Goal: Task Accomplishment & Management: Use online tool/utility

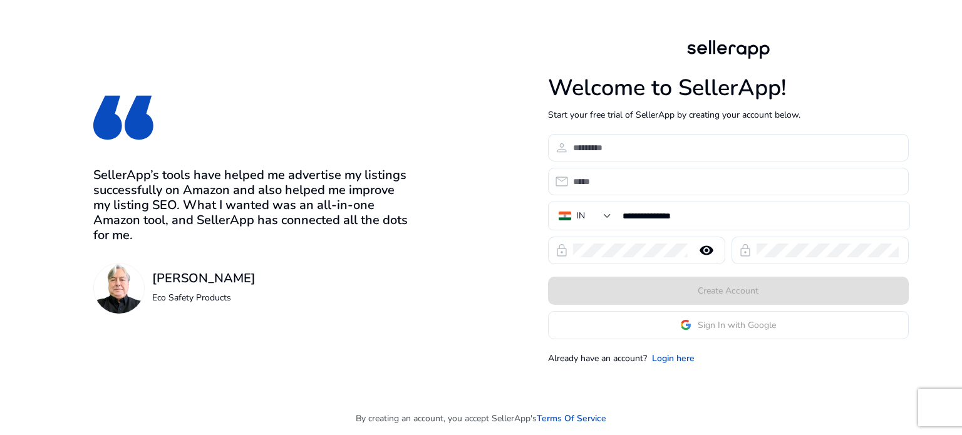
click at [619, 329] on app-google-signin "Sign In with Google" at bounding box center [728, 325] width 361 height 28
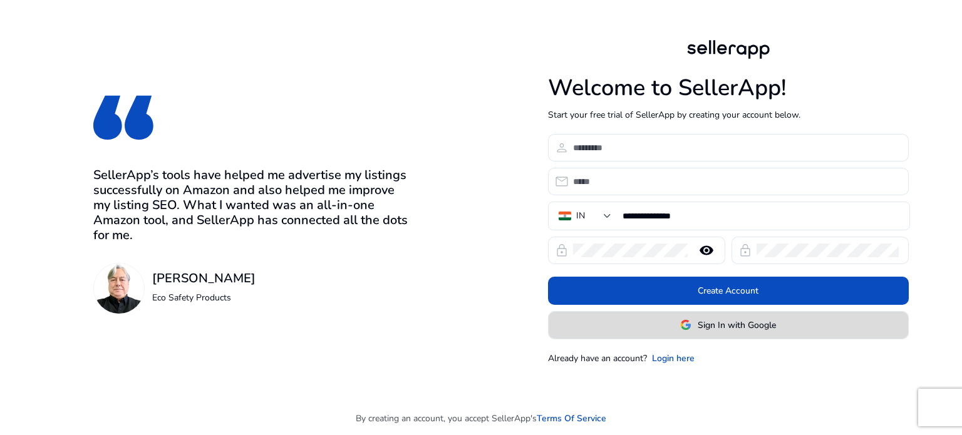
click at [711, 325] on span "Sign In with Google" at bounding box center [737, 325] width 78 height 13
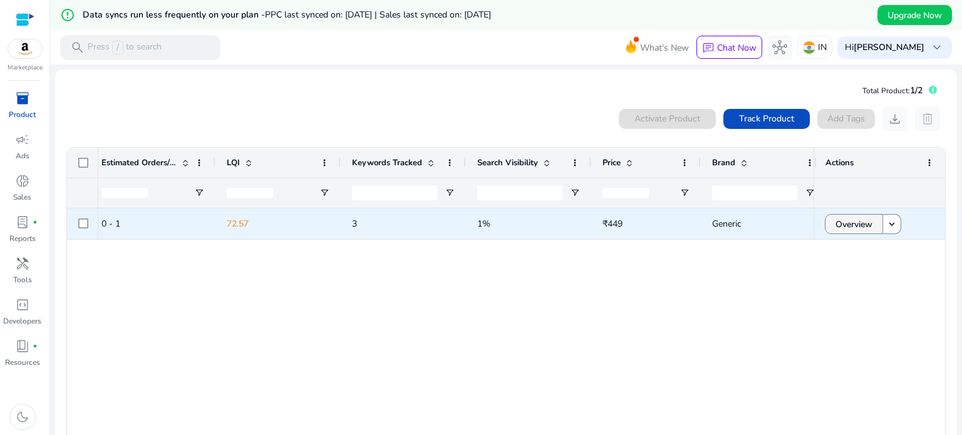
click at [835, 223] on span "Overview" at bounding box center [853, 225] width 37 height 26
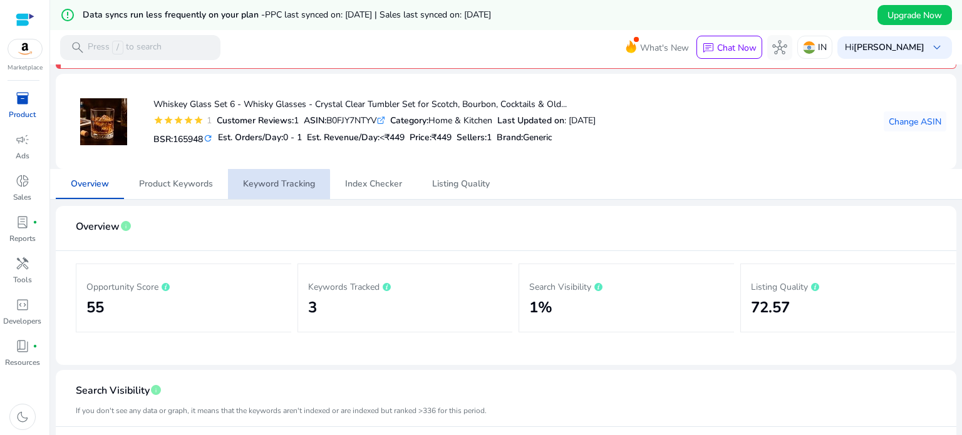
click at [277, 187] on span "Keyword Tracking" at bounding box center [279, 184] width 72 height 9
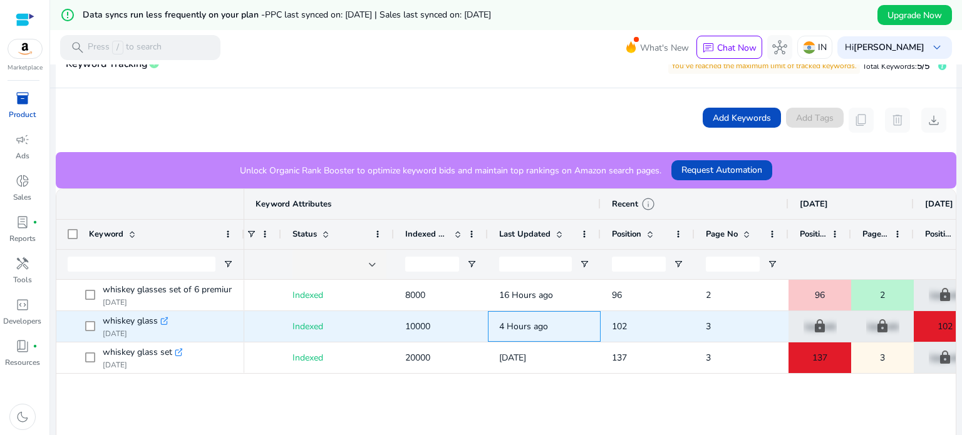
click at [490, 330] on div "4 Hours ago" at bounding box center [544, 326] width 113 height 31
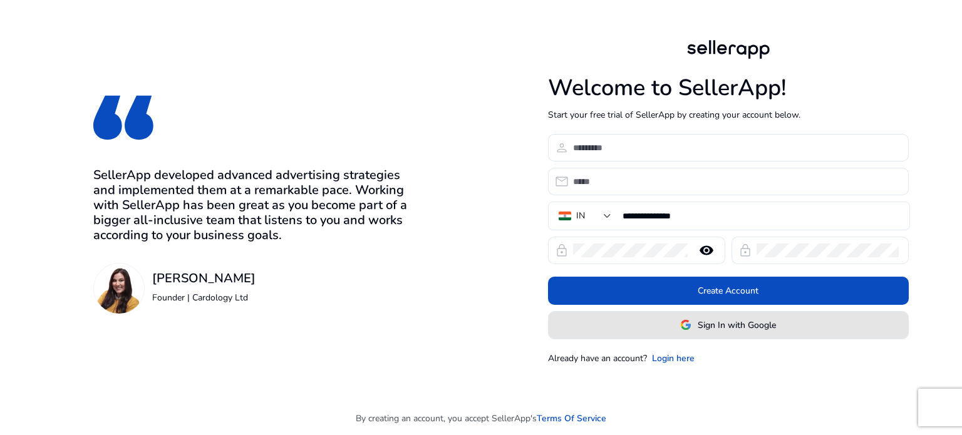
click at [617, 328] on span at bounding box center [728, 325] width 359 height 30
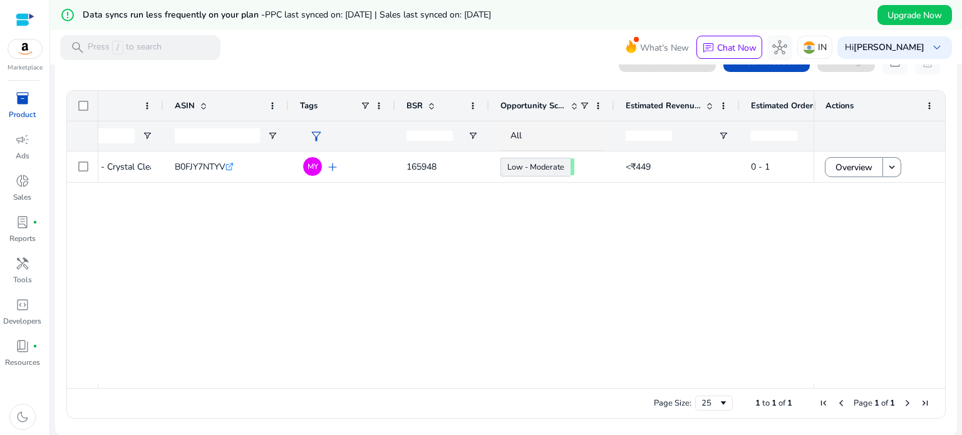
scroll to position [57, 0]
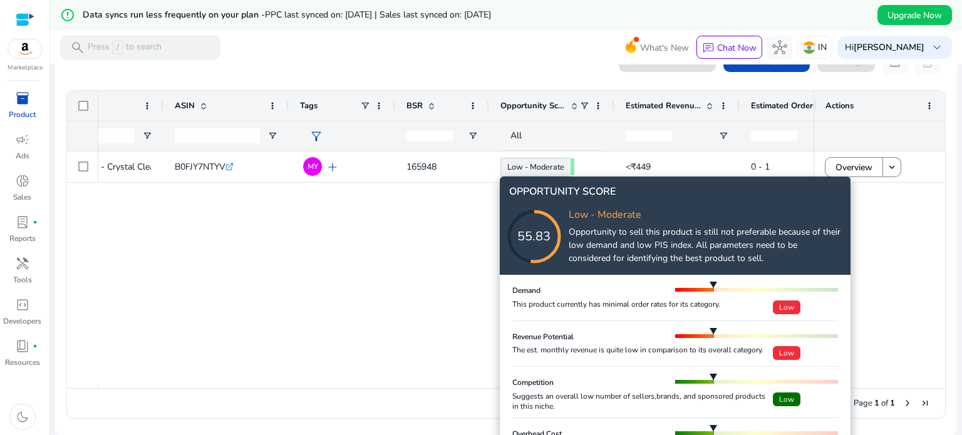
click at [620, 273] on div "OPPORTUNITY SCORE 55.83 Low - Moderate Opportunity to sell this product is stil…" at bounding box center [675, 226] width 351 height 98
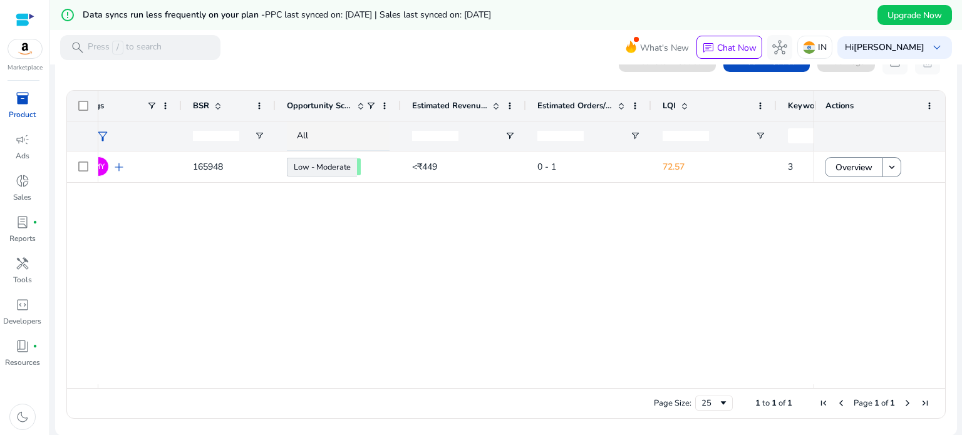
scroll to position [0, 452]
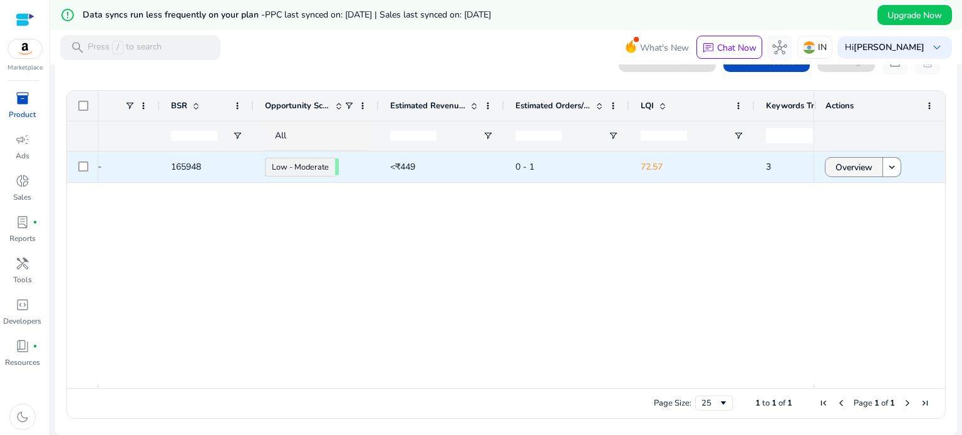
click at [862, 164] on span "Overview" at bounding box center [853, 168] width 37 height 26
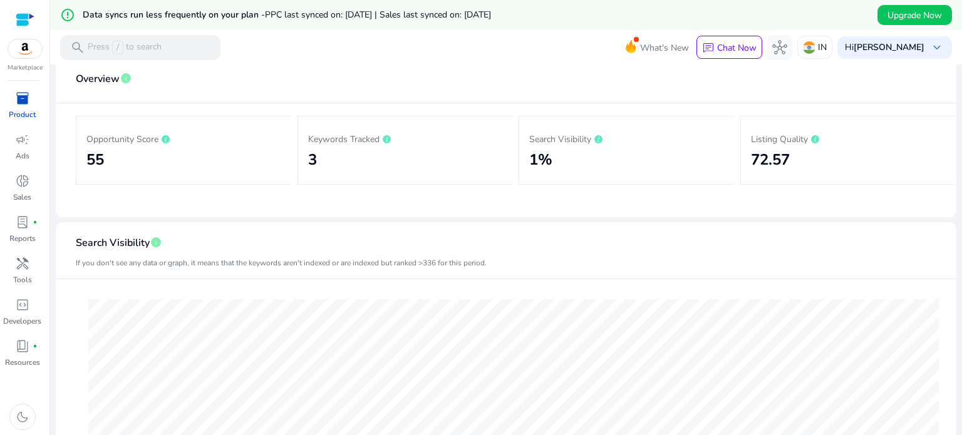
scroll to position [155, 0]
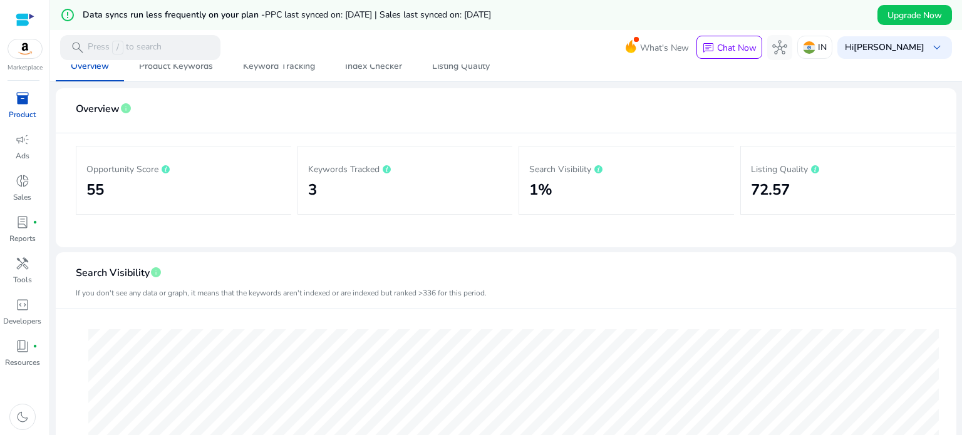
click at [270, 65] on div at bounding box center [506, 66] width 912 height 3
click at [253, 66] on div at bounding box center [506, 66] width 912 height 3
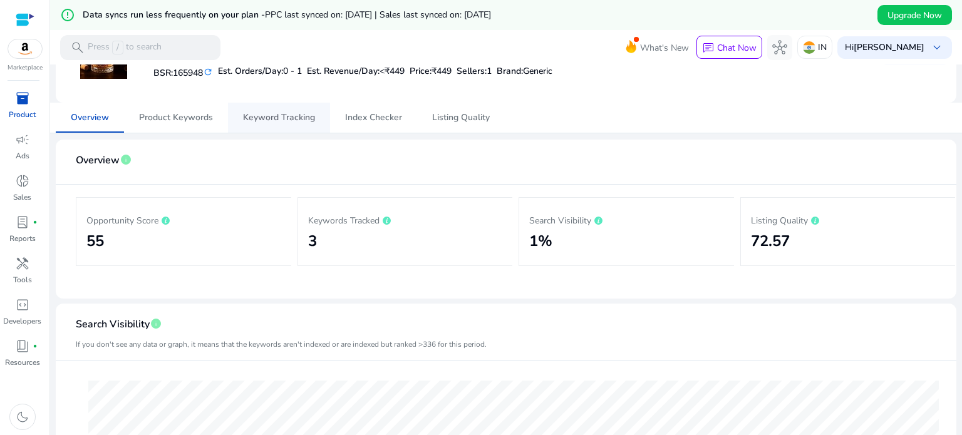
click at [269, 113] on span "Keyword Tracking" at bounding box center [279, 117] width 72 height 9
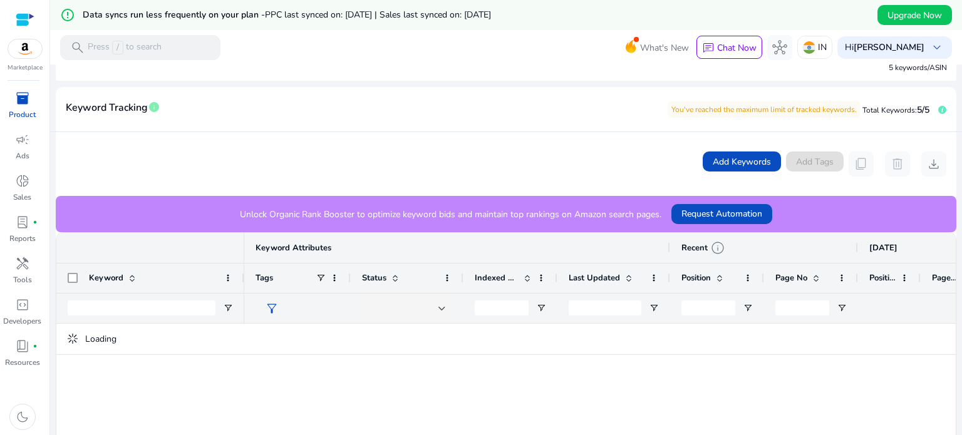
scroll to position [190, 0]
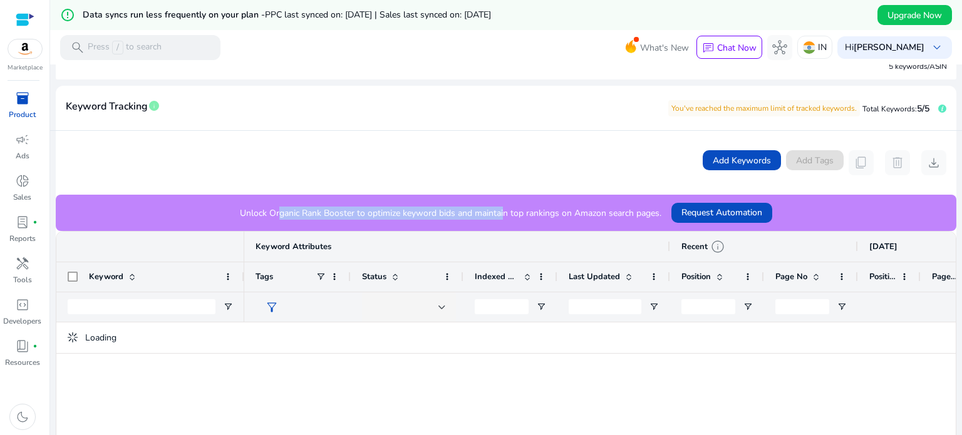
drag, startPoint x: 271, startPoint y: 216, endPoint x: 496, endPoint y: 207, distance: 225.0
click at [496, 207] on p "Unlock Organic Rank Booster to optimize keyword bids and maintain top rankings …" at bounding box center [450, 213] width 421 height 13
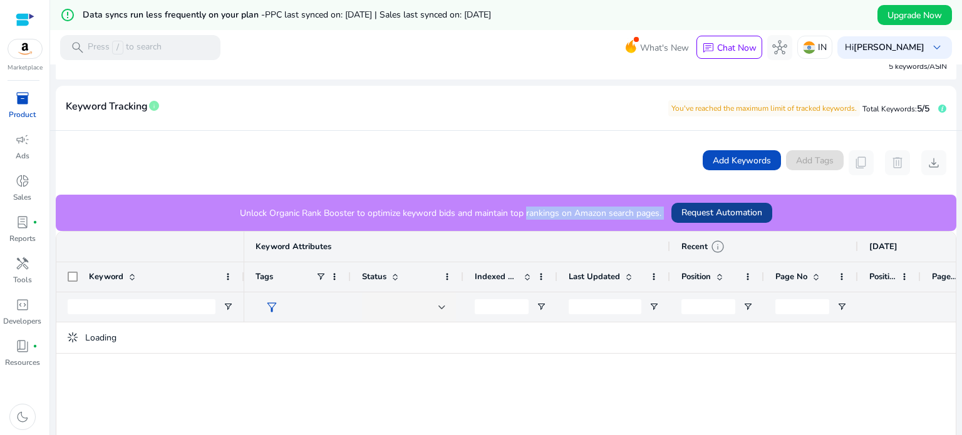
drag, startPoint x: 519, startPoint y: 207, endPoint x: 674, endPoint y: 212, distance: 156.0
click at [674, 212] on div "Unlock Organic Rank Booster to optimize keyword bids and maintain top rankings …" at bounding box center [506, 213] width 901 height 36
click at [699, 210] on span "Request Automation" at bounding box center [721, 212] width 81 height 13
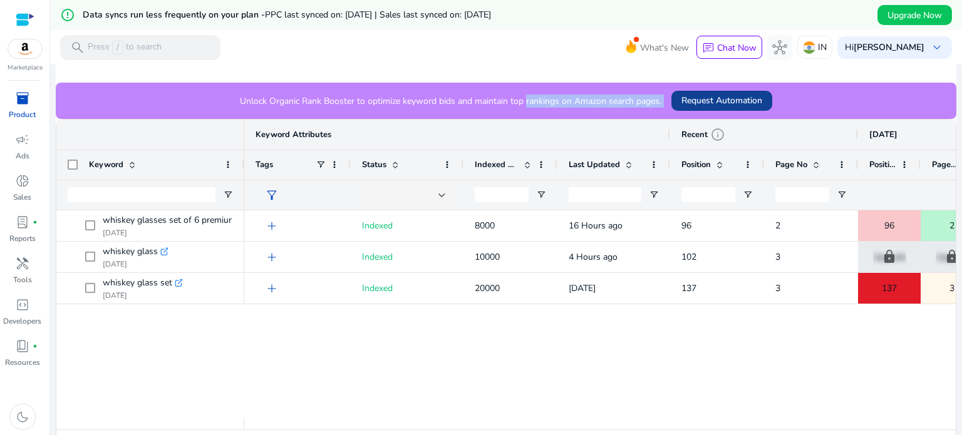
click at [725, 100] on span "Request Automation" at bounding box center [721, 100] width 81 height 13
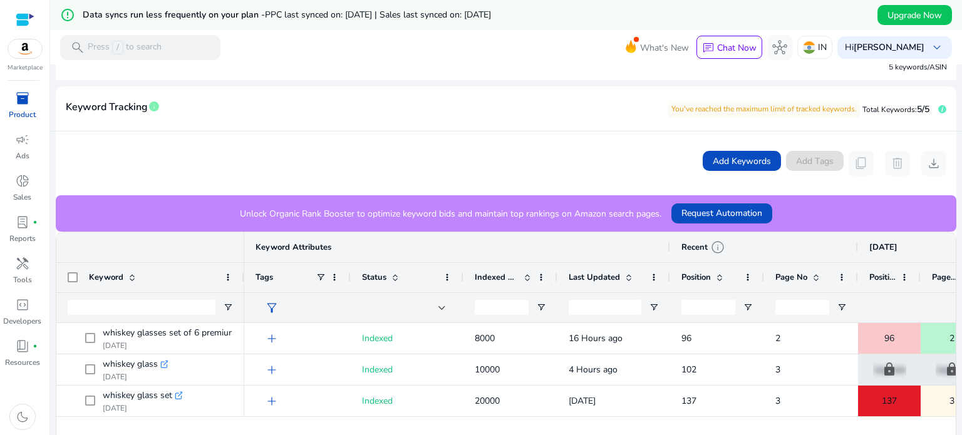
click at [705, 120] on mat-card-header "Keyword Tracking info You've reached the maximum limit of tracked keywords. Tot…" at bounding box center [506, 113] width 901 height 35
click at [704, 116] on p "You've reached the maximum limit of tracked keywords." at bounding box center [764, 109] width 192 height 16
click at [937, 104] on div "You've reached the maximum limit of tracked keywords. Total Keywords: 5/5" at bounding box center [796, 108] width 300 height 24
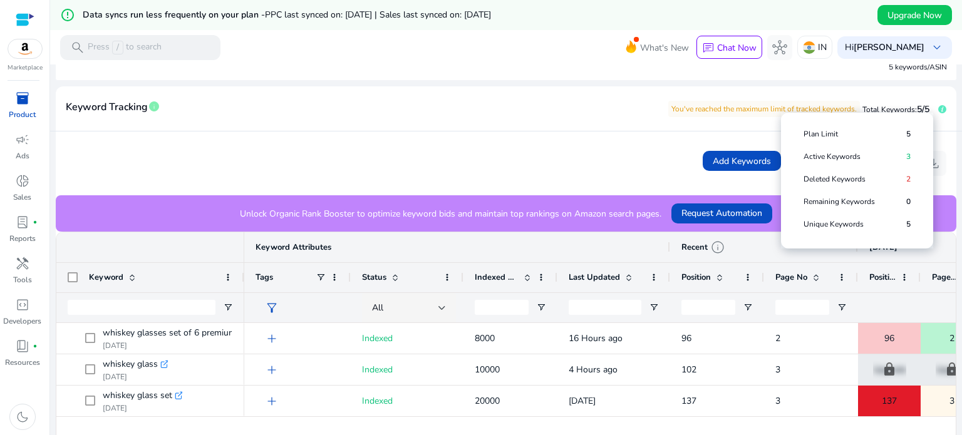
click at [938, 110] on icon at bounding box center [942, 109] width 8 height 8
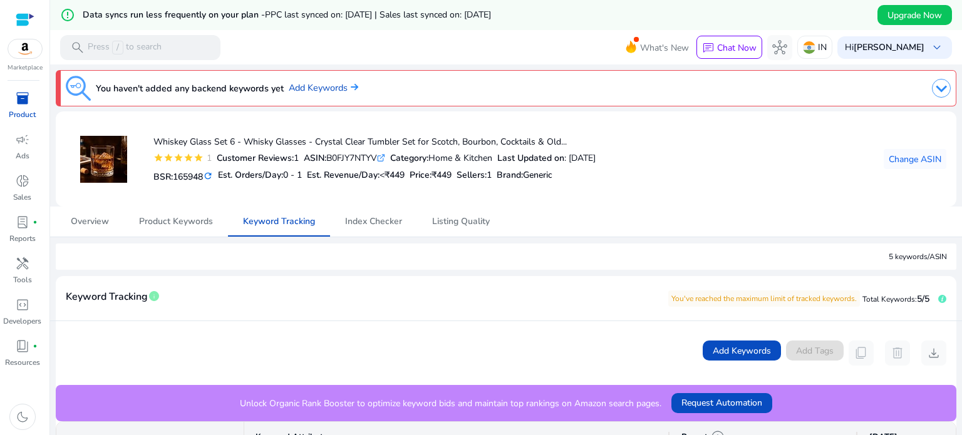
click at [212, 175] on mat-icon "refresh" at bounding box center [208, 176] width 10 height 12
click at [200, 175] on mat-icon "refresh" at bounding box center [195, 176] width 10 height 12
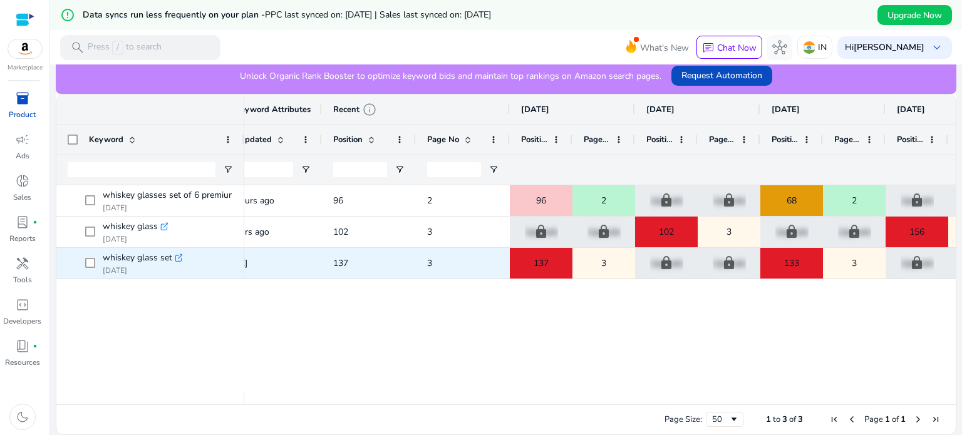
scroll to position [0, 359]
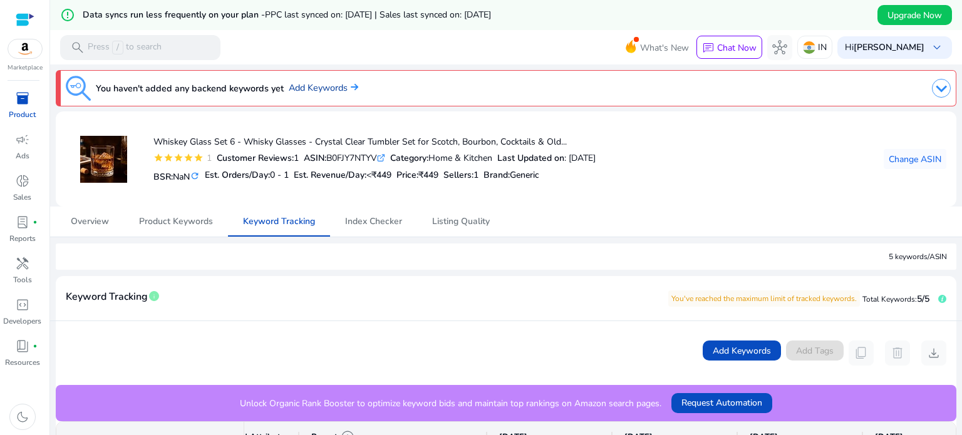
click at [331, 84] on link "Add Keywords" at bounding box center [324, 88] width 70 height 14
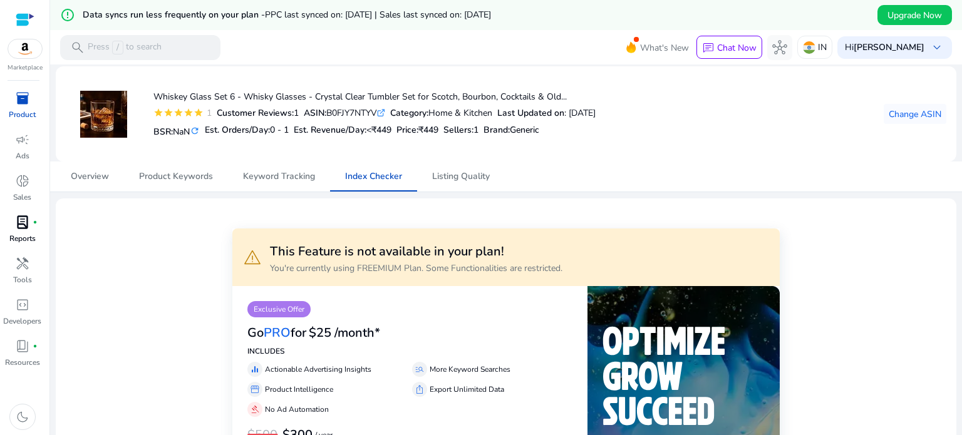
click at [34, 222] on span "fiber_manual_record" at bounding box center [35, 222] width 5 height 5
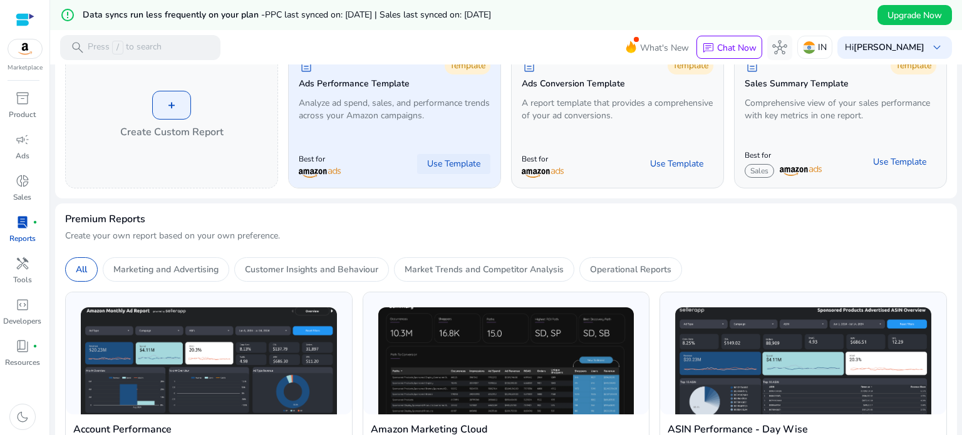
click at [446, 158] on span "Use Template" at bounding box center [453, 164] width 53 height 13
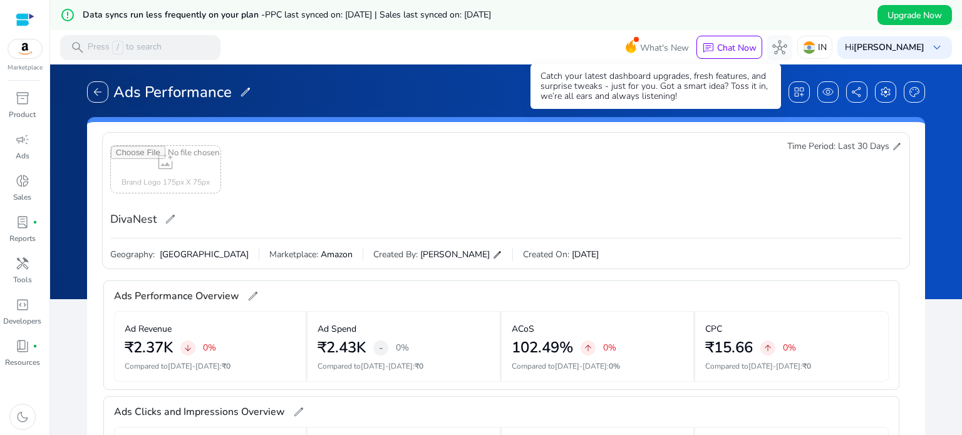
click at [646, 44] on span "What's New" at bounding box center [664, 48] width 49 height 22
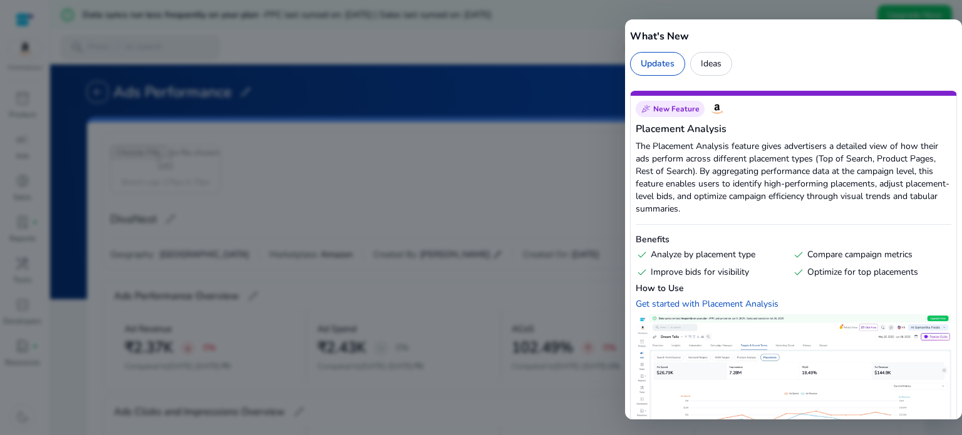
click at [583, 125] on div at bounding box center [481, 217] width 962 height 435
